Goal: Information Seeking & Learning: Learn about a topic

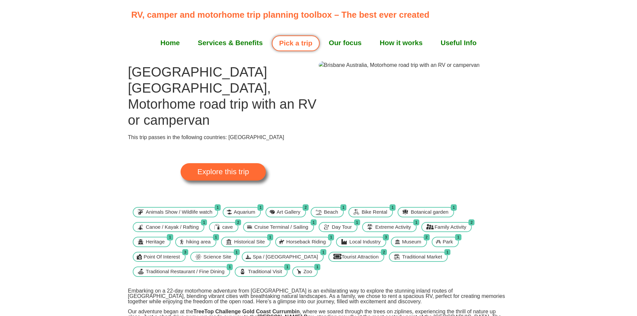
click at [168, 45] on link "Home" at bounding box center [169, 42] width 37 height 17
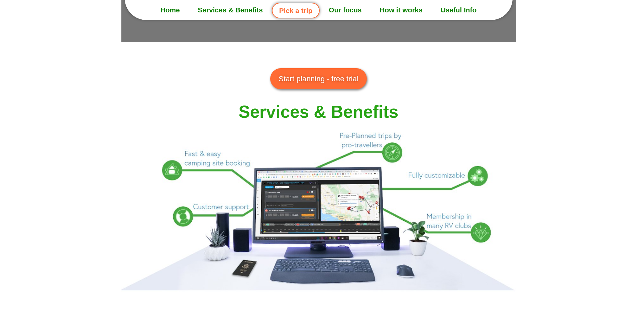
scroll to position [535, 0]
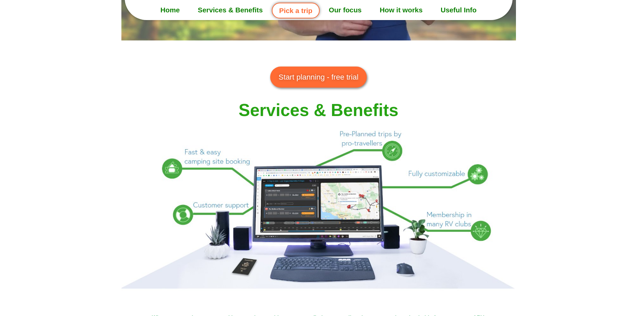
click at [318, 78] on span "Start planning - free trial" at bounding box center [319, 77] width 80 height 11
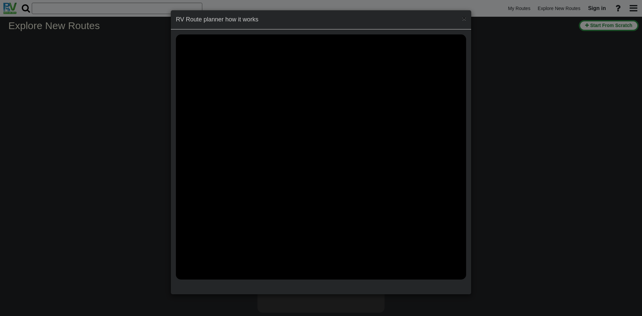
click at [465, 20] on span "×" at bounding box center [464, 18] width 4 height 8
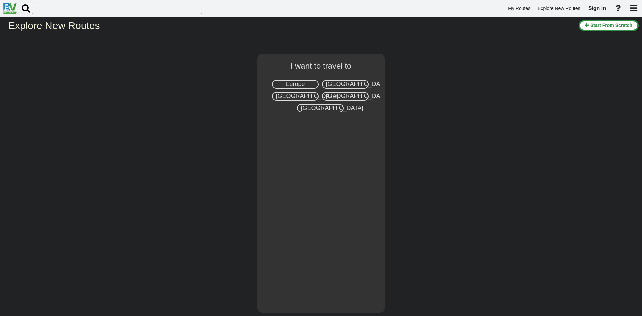
click at [359, 95] on div "Australia" at bounding box center [345, 96] width 47 height 9
select select "number:3"
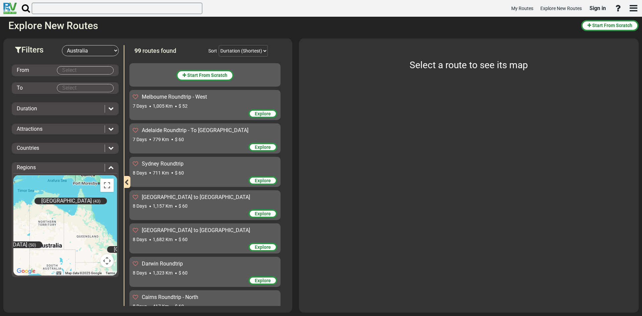
click at [87, 71] on body "My Routes Explore New Routes Sign in ×" at bounding box center [321, 158] width 642 height 316
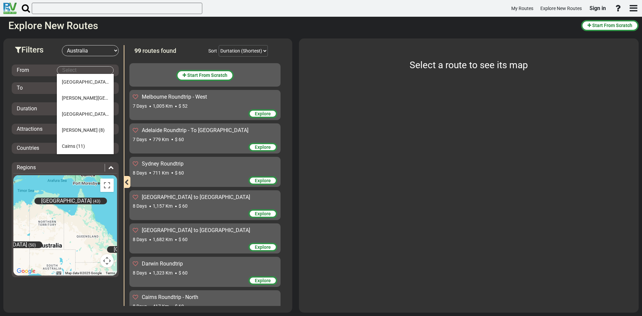
click at [108, 114] on span "(13)" at bounding box center [112, 113] width 9 height 5
type input "Brisbane"
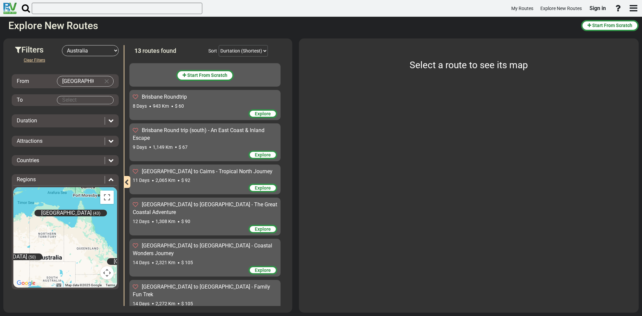
click at [87, 98] on body "My Routes Explore New Routes Sign in ×" at bounding box center [321, 158] width 642 height 316
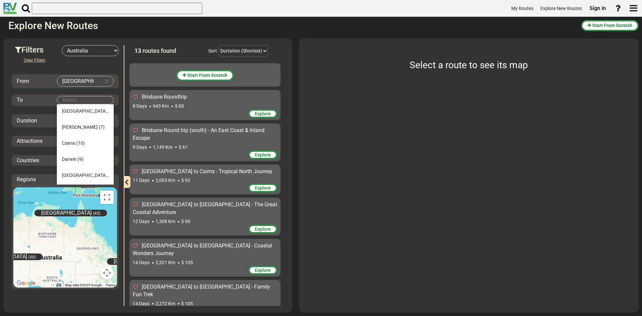
scroll to position [64, 0]
click at [90, 176] on li "Sydney (10)" at bounding box center [85, 177] width 57 height 16
type input "[GEOGRAPHIC_DATA]"
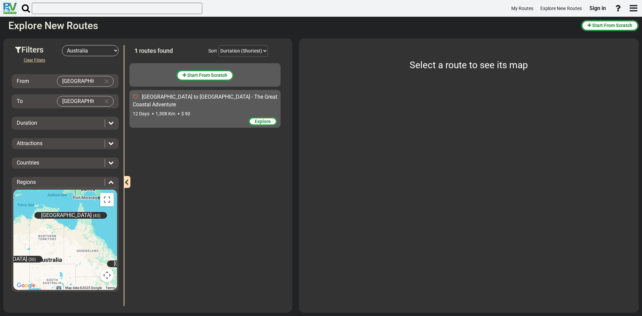
click at [267, 119] on span "Explore" at bounding box center [263, 121] width 16 height 5
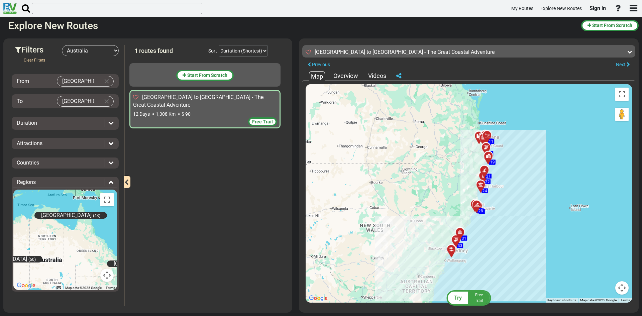
click at [88, 102] on input "[GEOGRAPHIC_DATA]" at bounding box center [78, 101] width 43 height 10
click at [107, 100] on button "Clear Input" at bounding box center [107, 101] width 10 height 10
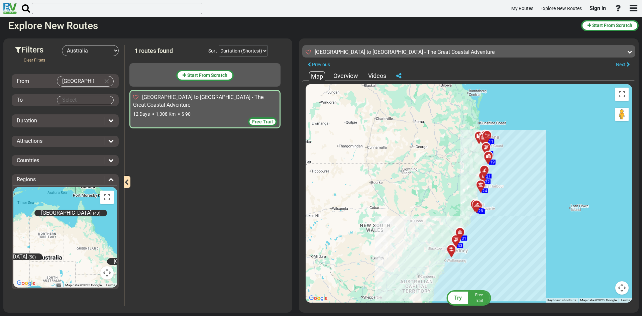
scroll to position [0, 0]
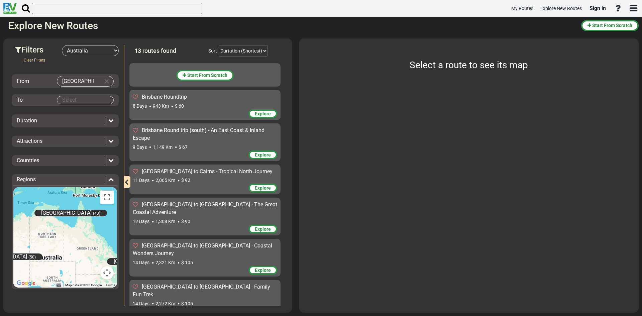
click at [255, 114] on span "Explore" at bounding box center [263, 113] width 16 height 5
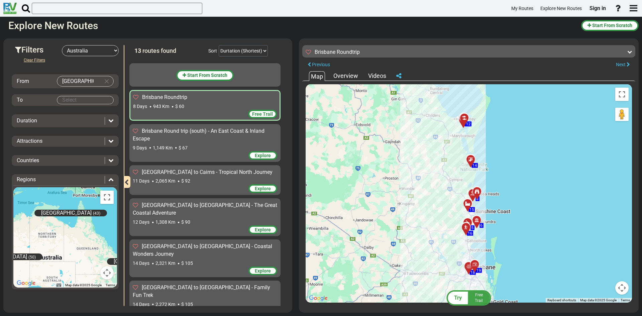
click at [255, 156] on span "Explore" at bounding box center [263, 155] width 16 height 5
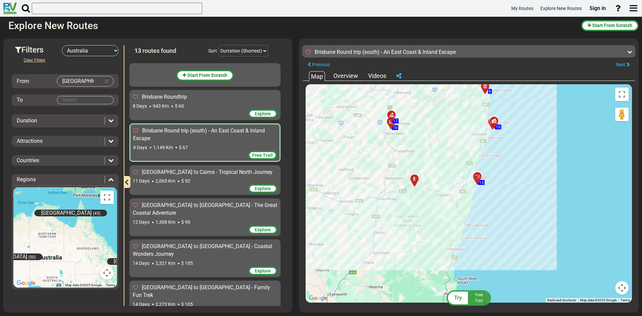
drag, startPoint x: 474, startPoint y: 239, endPoint x: 440, endPoint y: 154, distance: 91.9
click at [440, 154] on div "To activate drag with keyboard, press Alt + Enter. Once in keyboard drag state,…" at bounding box center [469, 193] width 326 height 218
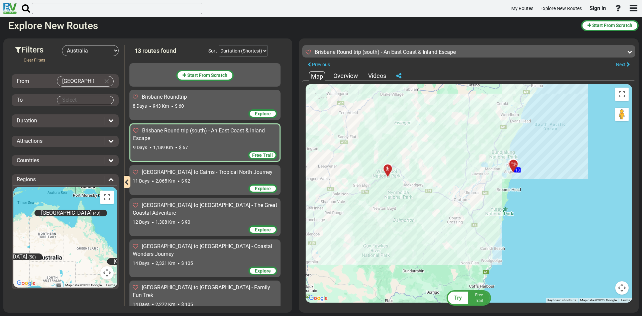
drag, startPoint x: 423, startPoint y: 208, endPoint x: 433, endPoint y: 240, distance: 33.4
click at [433, 240] on div "To activate drag with keyboard, press Alt + Enter. Once in keyboard drag state,…" at bounding box center [469, 193] width 326 height 218
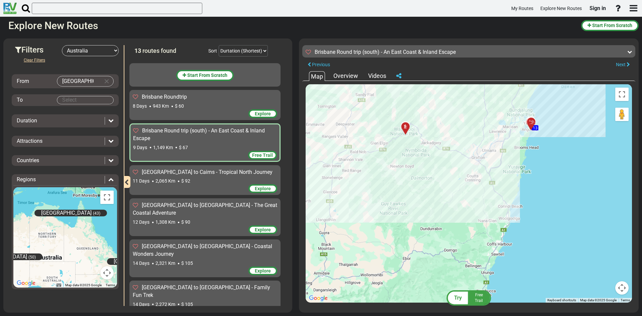
drag, startPoint x: 424, startPoint y: 243, endPoint x: 441, endPoint y: 200, distance: 46.2
click at [441, 200] on div "To activate drag with keyboard, press Alt + Enter. Once in keyboard drag state,…" at bounding box center [469, 193] width 326 height 218
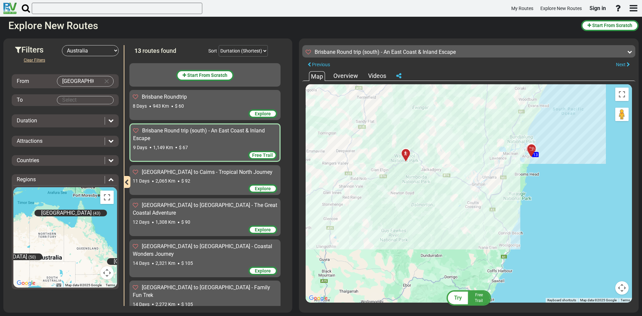
drag, startPoint x: 458, startPoint y: 152, endPoint x: 458, endPoint y: 177, distance: 25.4
click at [458, 177] on div "To activate drag with keyboard, press Alt + Enter. Once in keyboard drag state,…" at bounding box center [469, 193] width 326 height 218
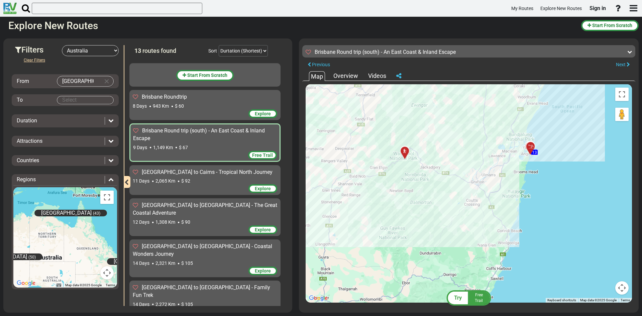
drag, startPoint x: 455, startPoint y: 174, endPoint x: 455, endPoint y: 178, distance: 4.3
click at [455, 178] on div "To activate drag with keyboard, press Alt + Enter. Once in keyboard drag state,…" at bounding box center [469, 193] width 326 height 218
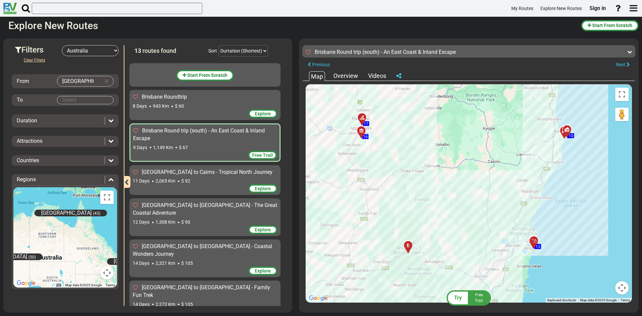
drag, startPoint x: 403, startPoint y: 153, endPoint x: 407, endPoint y: 245, distance: 93.0
click at [407, 245] on icon at bounding box center [408, 245] width 5 height 5
click at [345, 77] on div "Overview" at bounding box center [346, 76] width 28 height 9
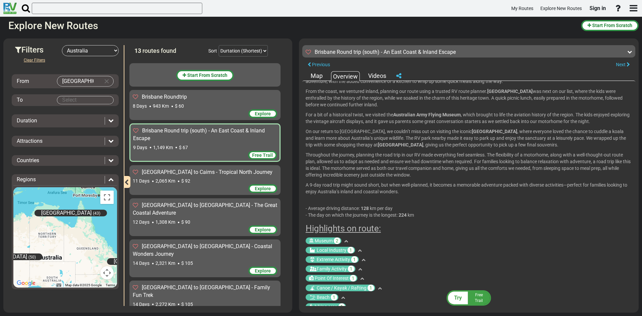
scroll to position [128, 0]
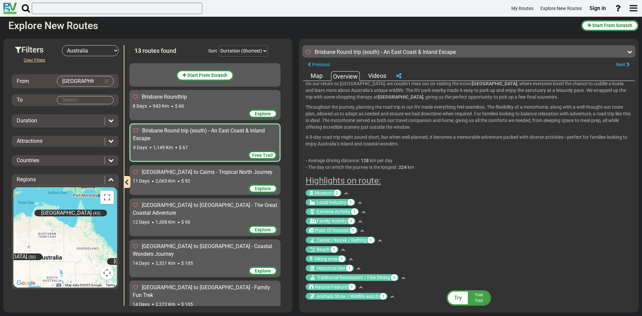
click at [346, 193] on icon at bounding box center [346, 193] width 4 height 4
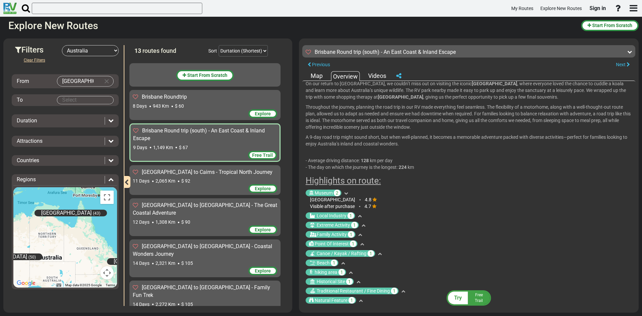
click at [346, 193] on icon at bounding box center [346, 193] width 4 height 4
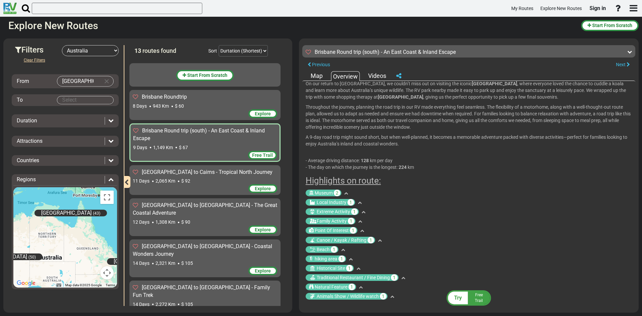
click at [359, 201] on icon at bounding box center [360, 203] width 4 height 4
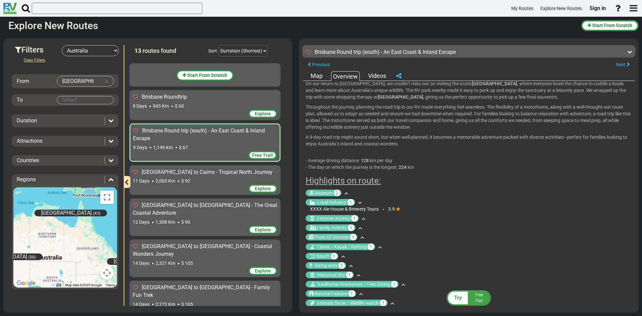
click at [359, 201] on icon at bounding box center [360, 203] width 4 height 4
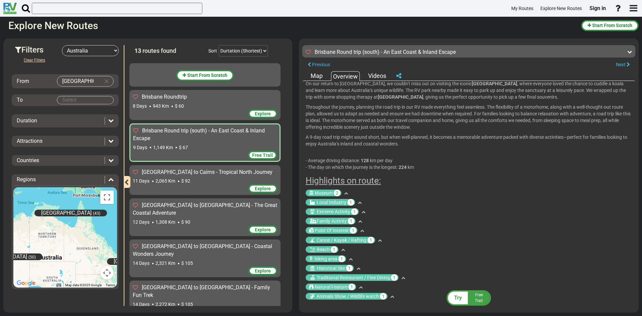
click at [364, 211] on icon at bounding box center [364, 212] width 4 height 4
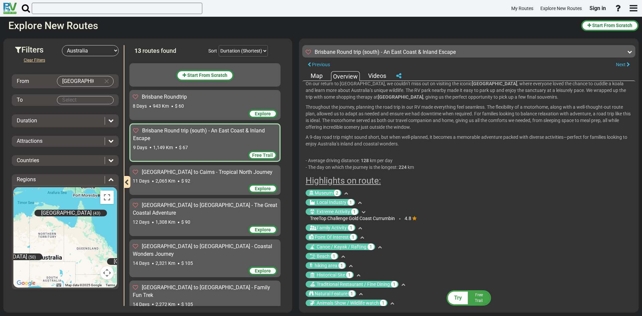
click at [362, 227] on icon at bounding box center [360, 228] width 4 height 4
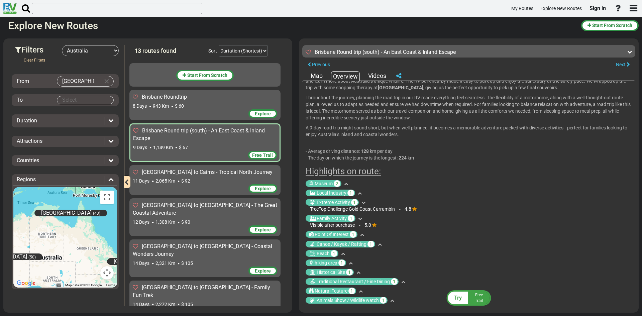
scroll to position [141, 0]
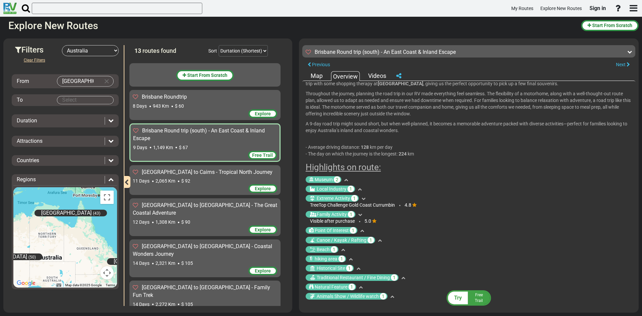
click at [362, 230] on icon at bounding box center [362, 231] width 4 height 4
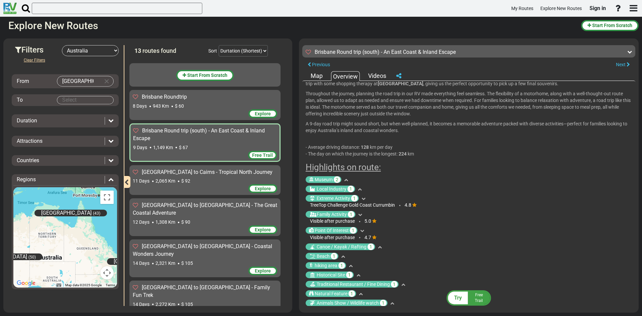
click at [380, 245] on icon at bounding box center [380, 247] width 4 height 4
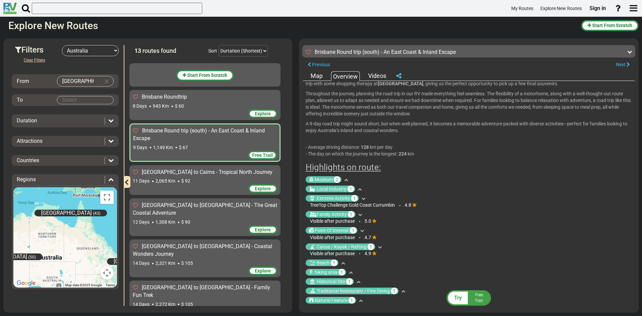
click at [375, 75] on div "Videos" at bounding box center [377, 76] width 21 height 9
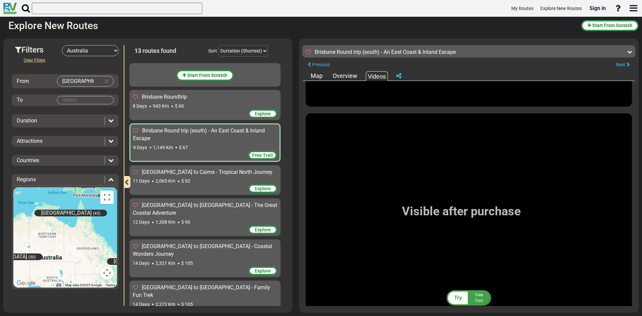
scroll to position [2408, 0]
